Goal: Complete application form

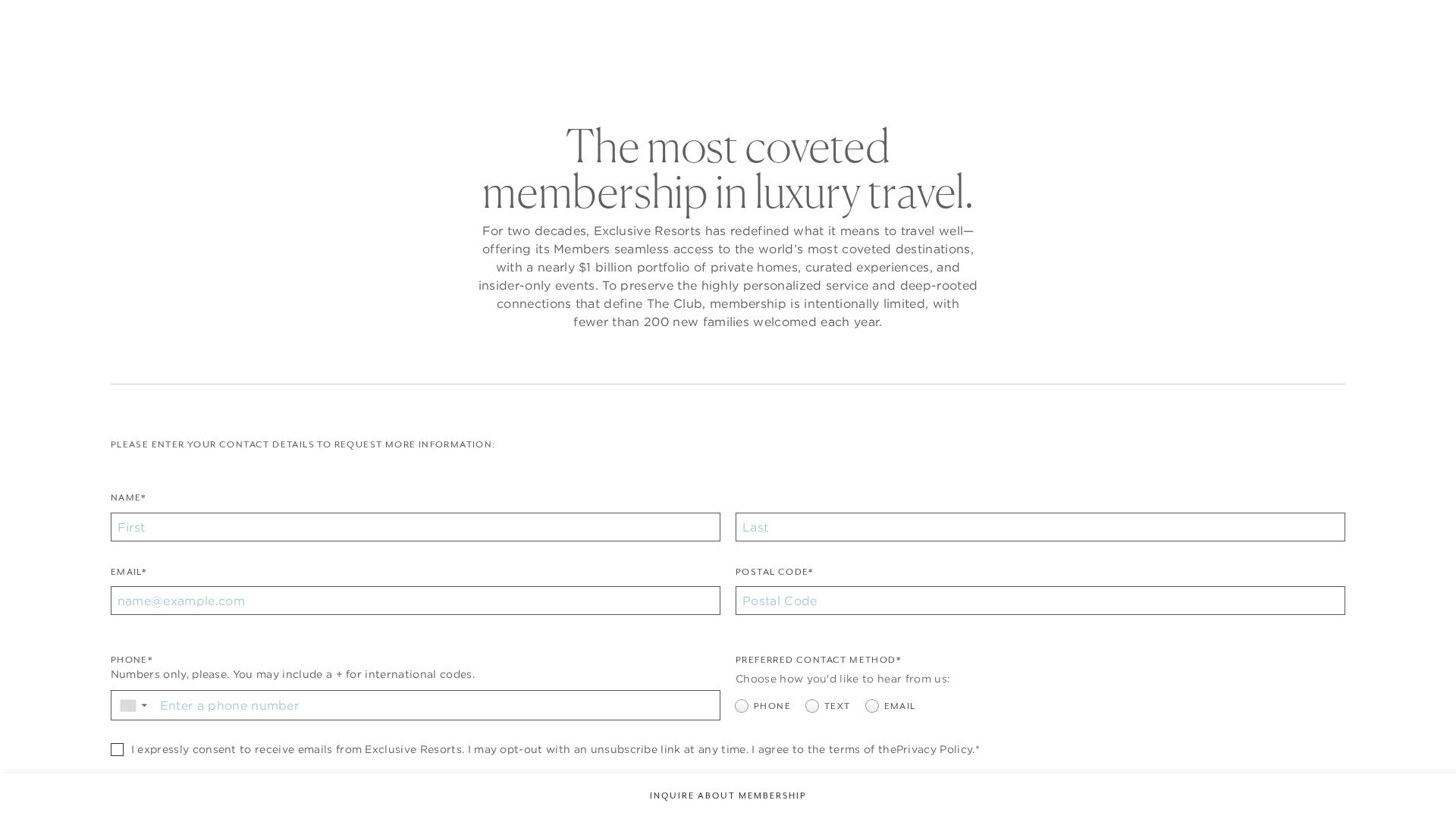
checkbox input "false"
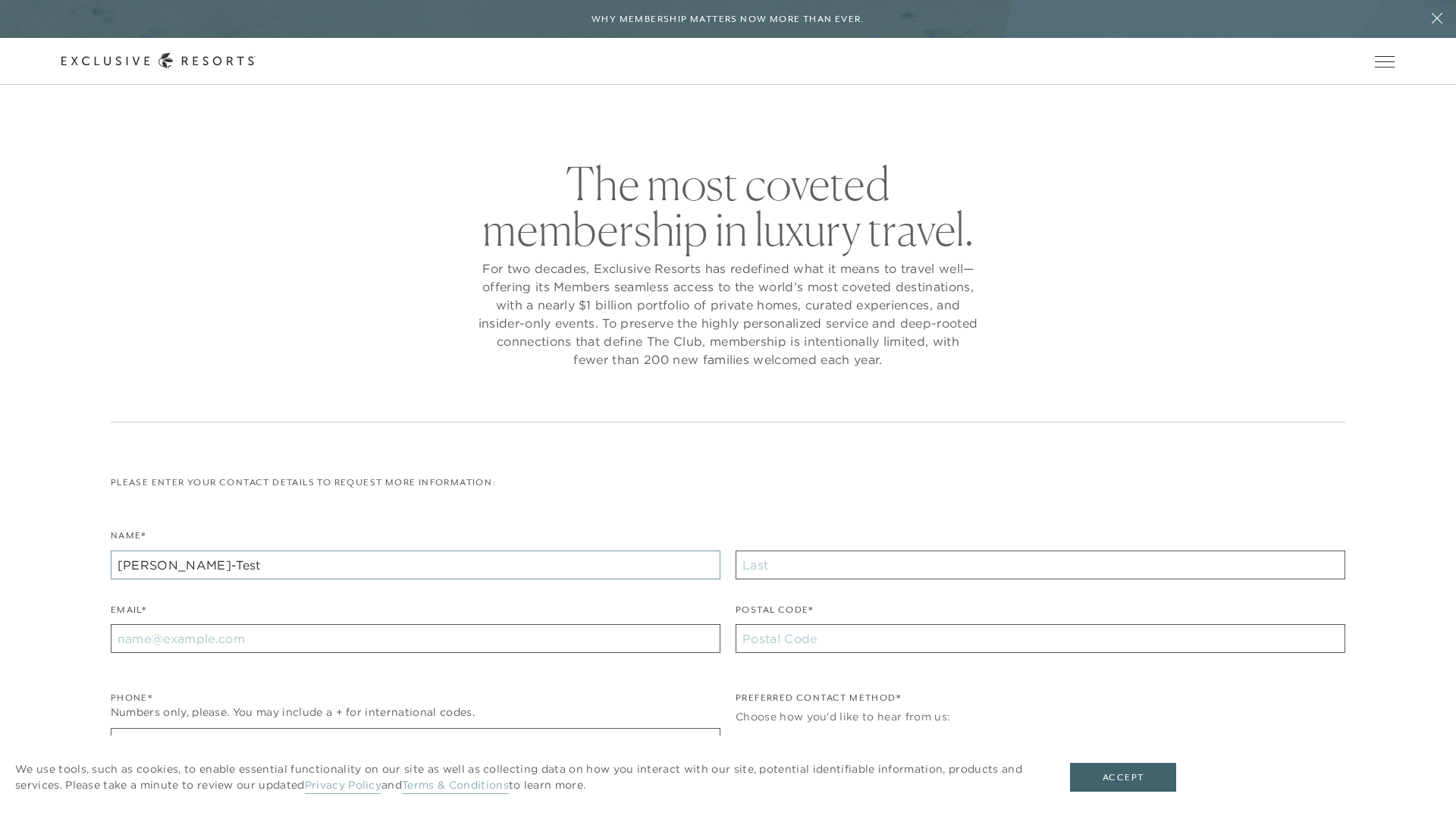
type input "[PERSON_NAME]-Test"
type input "Doe-Test"
type input "[EMAIL_ADDRESS][DOMAIN_NAME]"
type input "[PHONE_NUMBER]"
type input "10002"
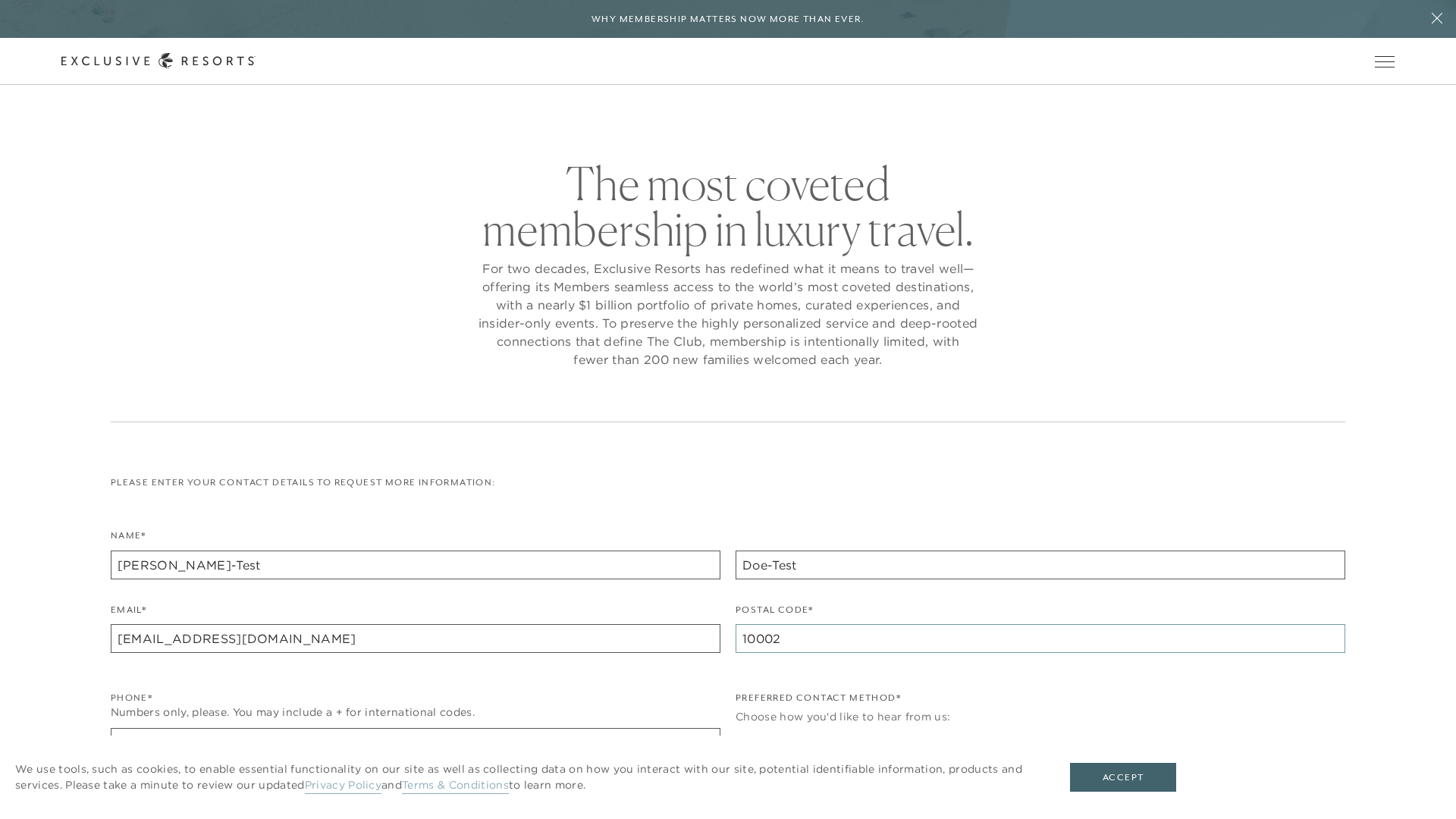
radio input "true"
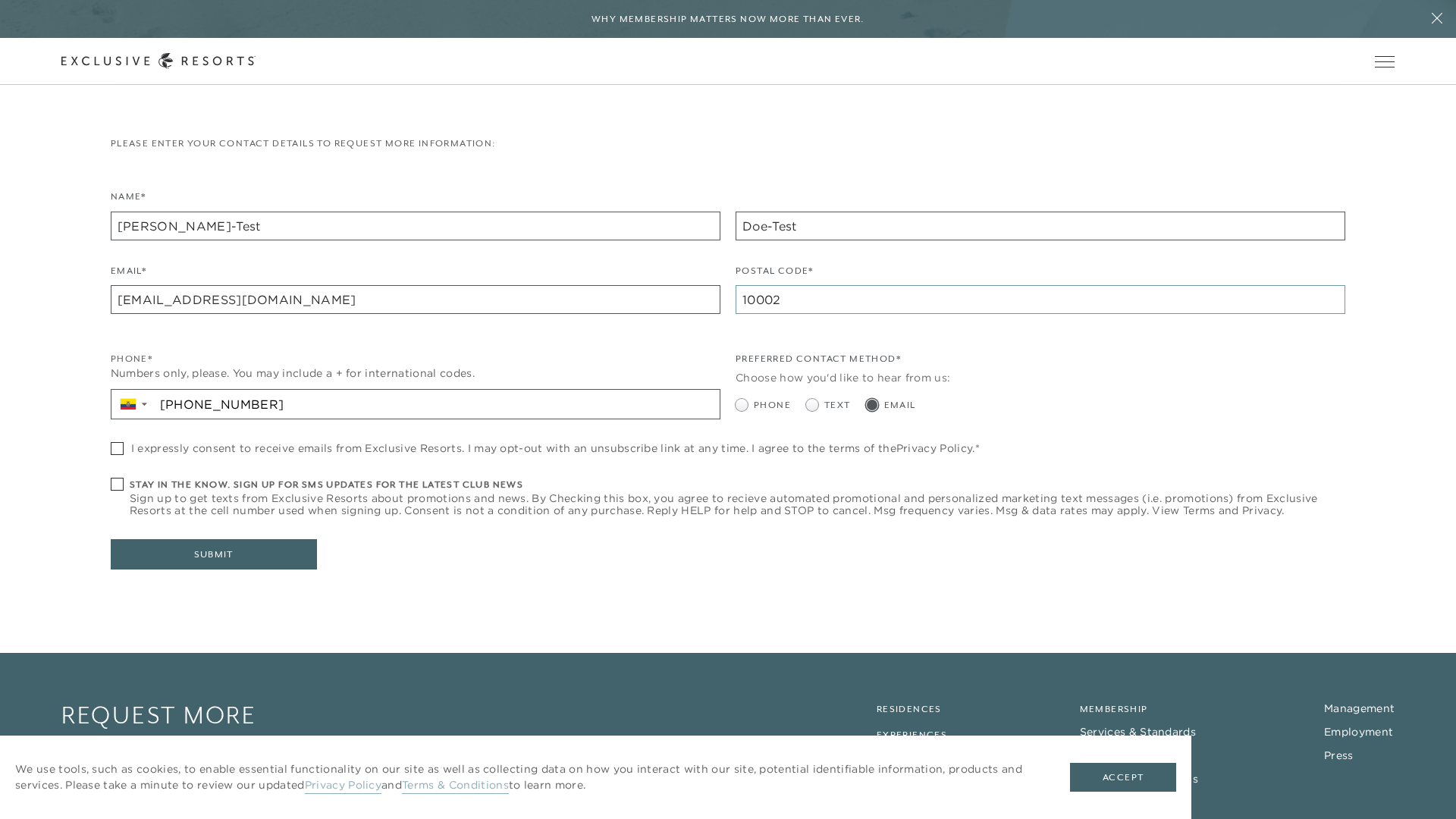
checkbox input "true"
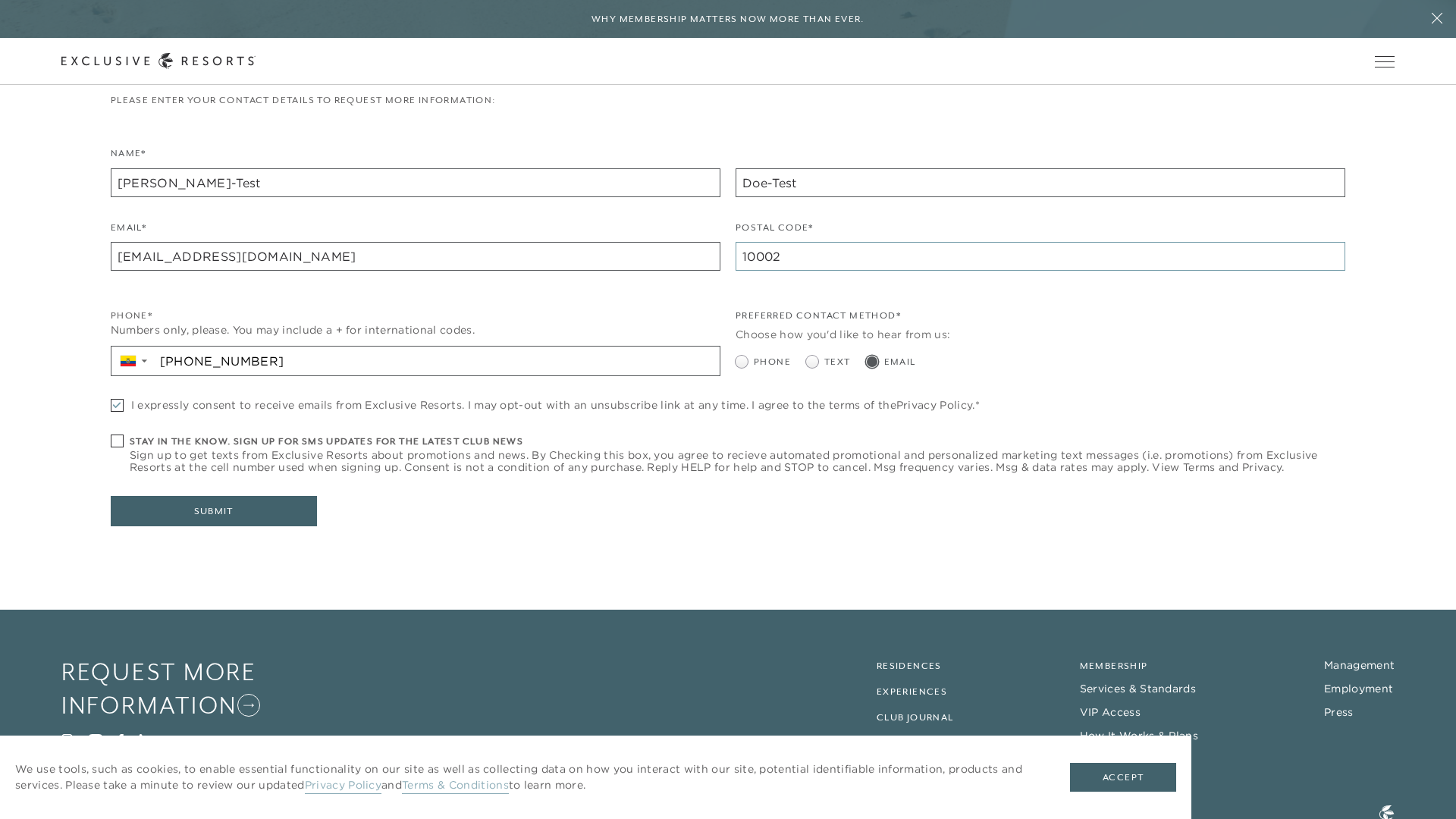
type input "10002"
